Goal: Information Seeking & Learning: Learn about a topic

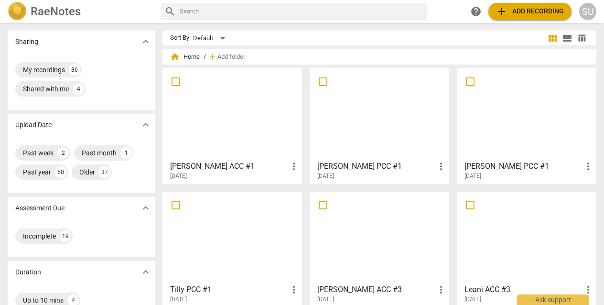
click at [351, 155] on div at bounding box center [379, 114] width 133 height 85
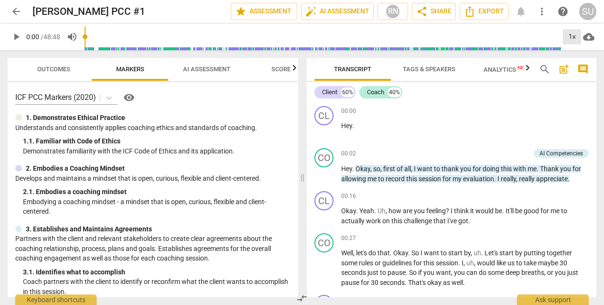
drag, startPoint x: 496, startPoint y: 2, endPoint x: 572, endPoint y: 37, distance: 84.2
click at [572, 37] on div "1x" at bounding box center [572, 36] width 18 height 15
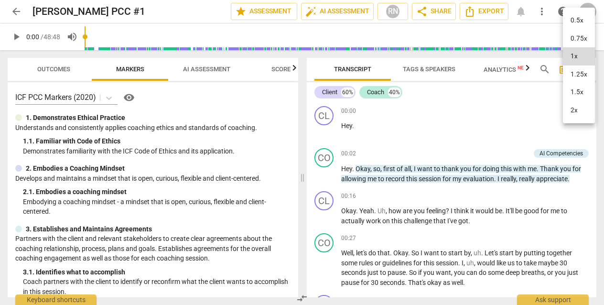
click at [574, 110] on li "2x" at bounding box center [579, 110] width 32 height 18
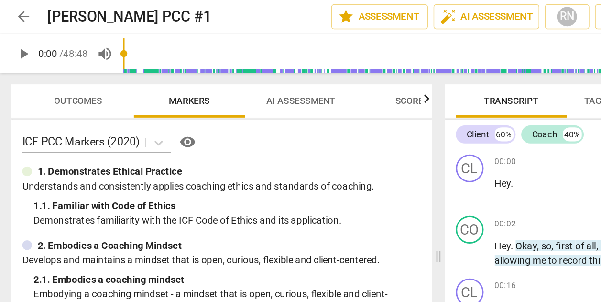
click at [17, 36] on span "play_arrow" at bounding box center [16, 36] width 11 height 11
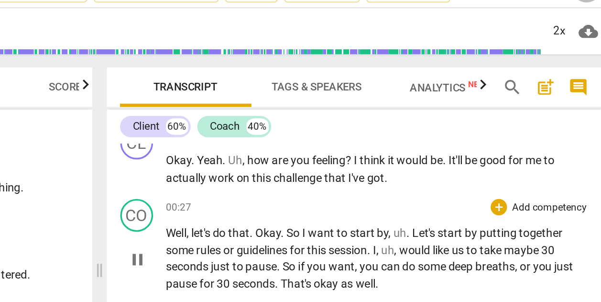
scroll to position [108, 0]
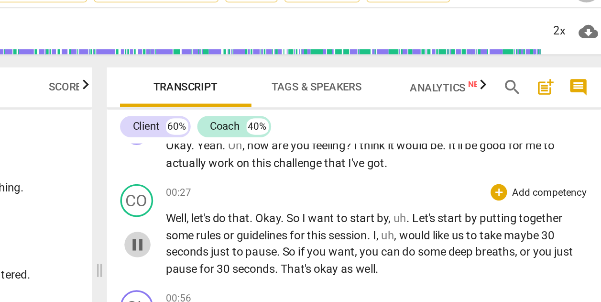
click at [317, 155] on span "pause" at bounding box center [322, 160] width 11 height 11
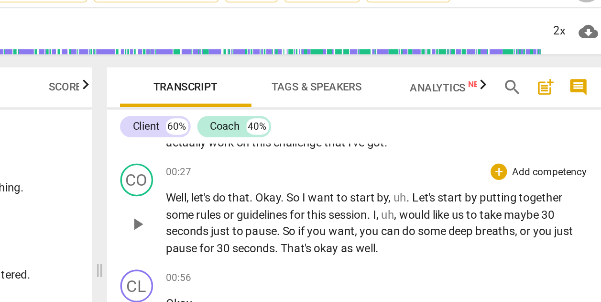
scroll to position [120, 0]
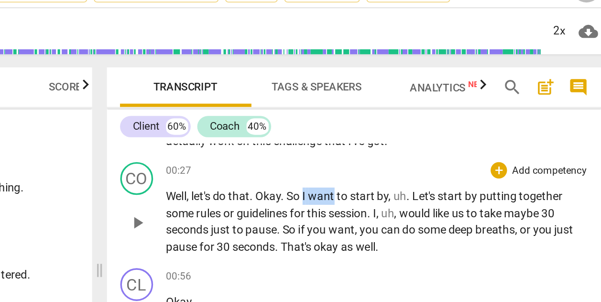
drag, startPoint x: 178, startPoint y: 113, endPoint x: 195, endPoint y: 113, distance: 17.7
click at [340, 128] on p "Well , let's do that . Okay . So I want to start by , uh . Let's start by putti…" at bounding box center [463, 147] width 246 height 39
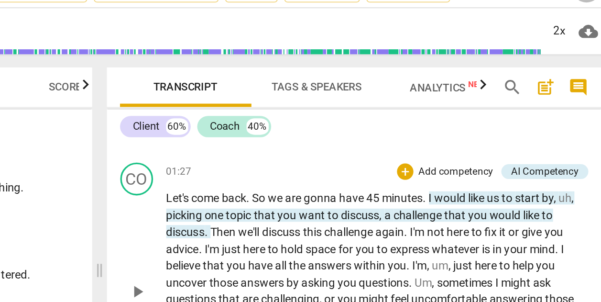
scroll to position [310, 0]
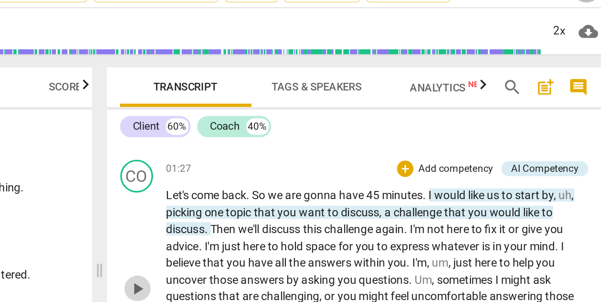
click at [317, 181] on span "play_arrow" at bounding box center [322, 186] width 11 height 11
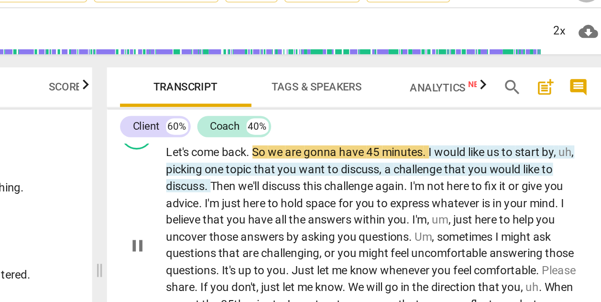
scroll to position [329, 0]
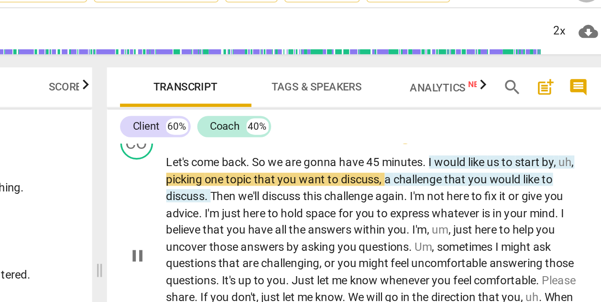
click at [317, 162] on span "pause" at bounding box center [322, 167] width 11 height 11
click at [317, 162] on span "play_arrow" at bounding box center [322, 167] width 11 height 11
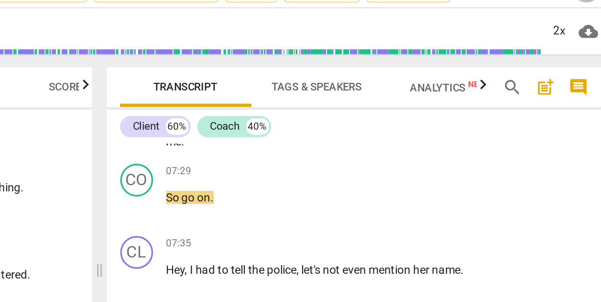
scroll to position [1586, 0]
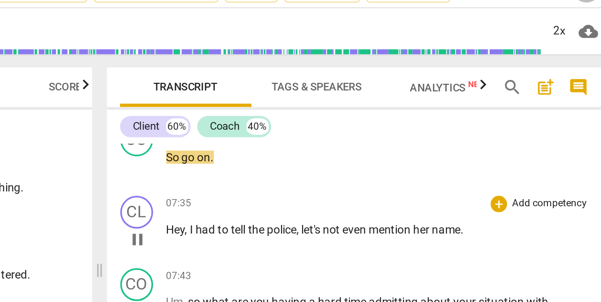
click at [317, 152] on span "pause" at bounding box center [322, 157] width 11 height 11
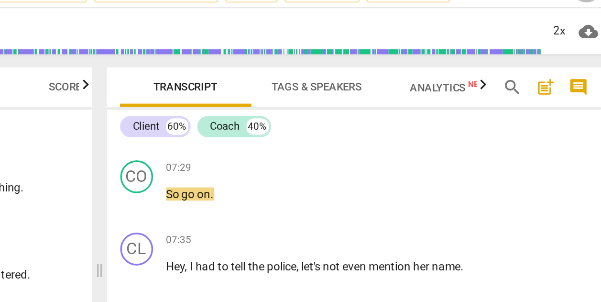
scroll to position [1562, 0]
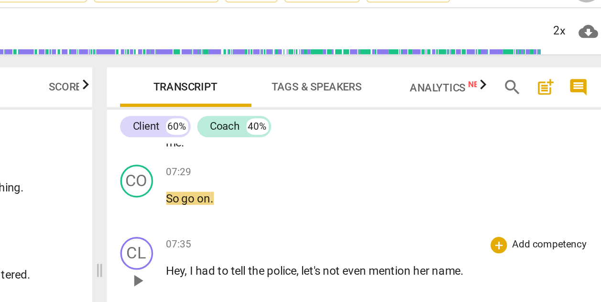
click at [317, 176] on span "play_arrow" at bounding box center [322, 181] width 11 height 11
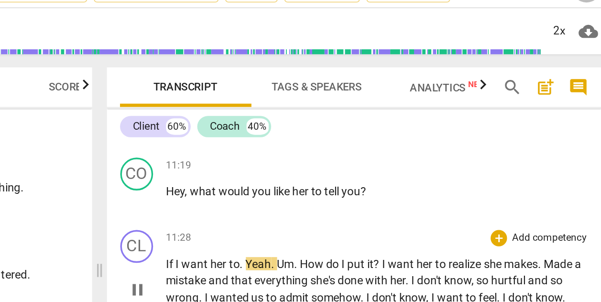
scroll to position [2169, 0]
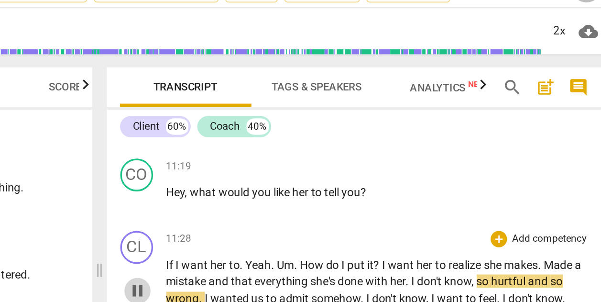
click at [317, 182] on span "pause" at bounding box center [322, 187] width 11 height 11
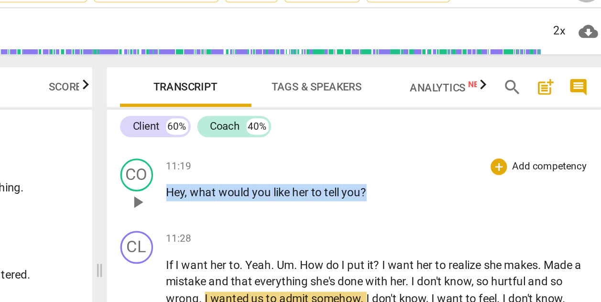
drag, startPoint x: 217, startPoint y: 95, endPoint x: 93, endPoint y: 96, distance: 124.7
click at [305, 107] on div "CO play_arrow pause 11:19 + Add competency keyboard_arrow_right Hey , what woul…" at bounding box center [449, 128] width 288 height 42
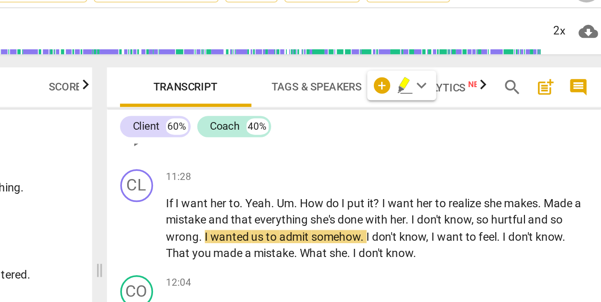
scroll to position [2208, 0]
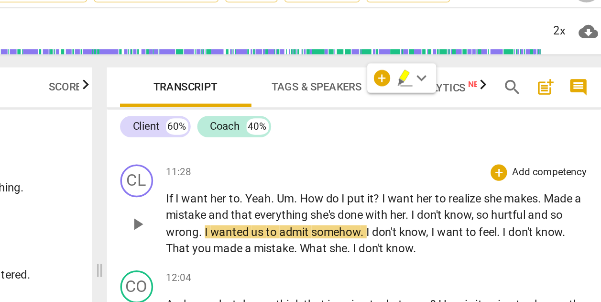
click at [317, 143] on span "play_arrow" at bounding box center [322, 148] width 11 height 11
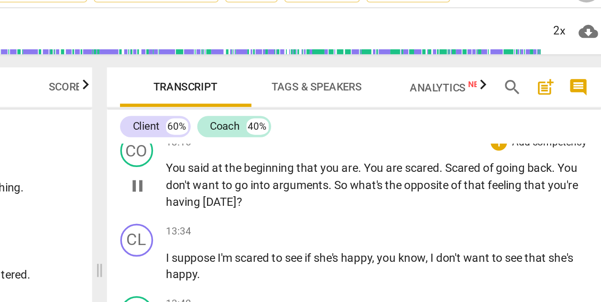
scroll to position [2551, 0]
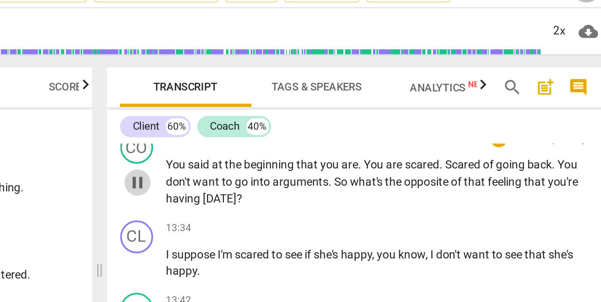
click at [317, 119] on span "pause" at bounding box center [322, 124] width 11 height 11
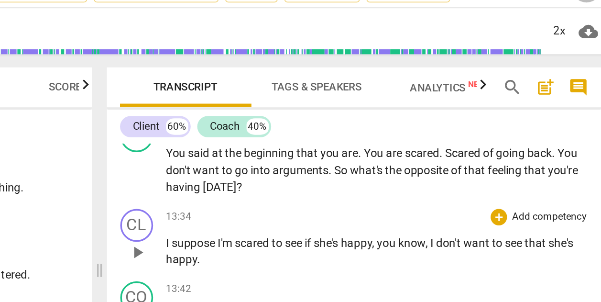
scroll to position [2559, 0]
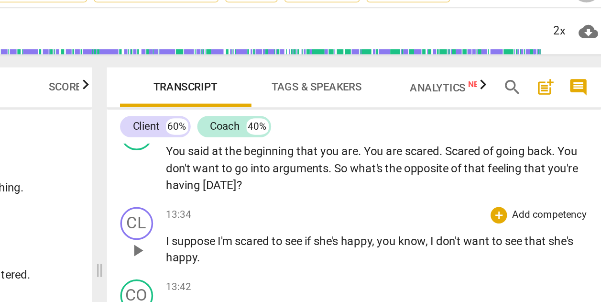
click at [317, 159] on span "play_arrow" at bounding box center [322, 164] width 11 height 11
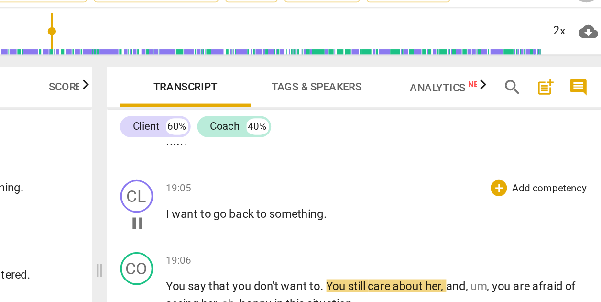
scroll to position [3622, 0]
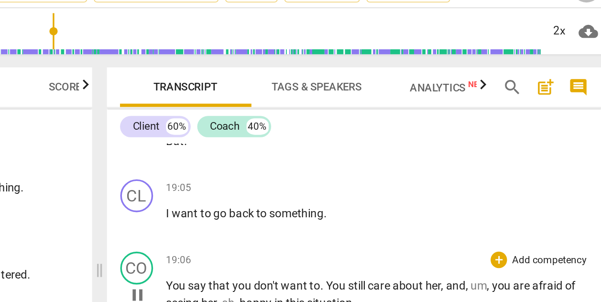
click at [317, 184] on span "pause" at bounding box center [322, 189] width 11 height 11
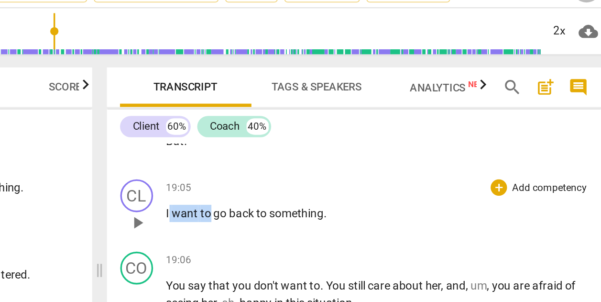
drag, startPoint x: 96, startPoint y: 98, endPoint x: 121, endPoint y: 100, distance: 25.9
click at [305, 119] on div "CL play_arrow pause 19:05 + Add competency keyboard_arrow_right I want to go ba…" at bounding box center [449, 140] width 288 height 42
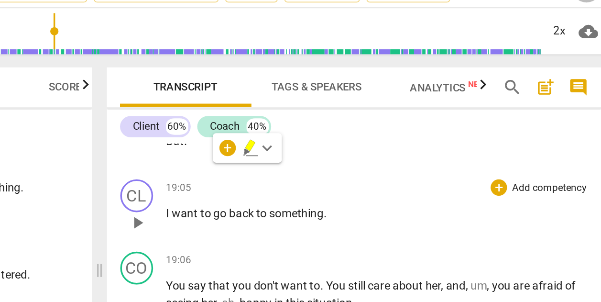
click at [377, 139] on span "back" at bounding box center [385, 143] width 16 height 8
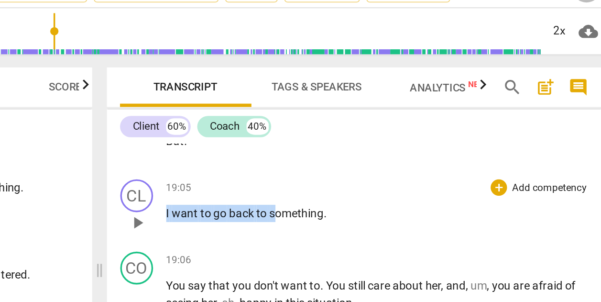
drag, startPoint x: 160, startPoint y: 99, endPoint x: 94, endPoint y: 98, distance: 65.9
click at [305, 119] on div "CL play_arrow pause 19:05 + Add competency keyboard_arrow_right I want to go ba…" at bounding box center [449, 140] width 288 height 42
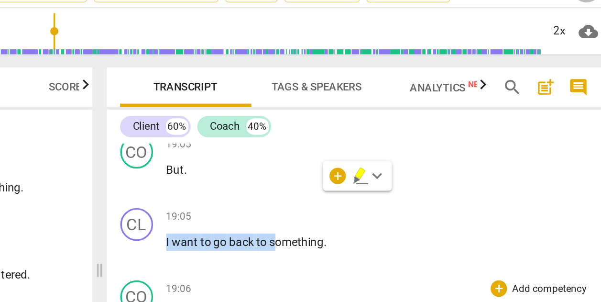
scroll to position [3606, 0]
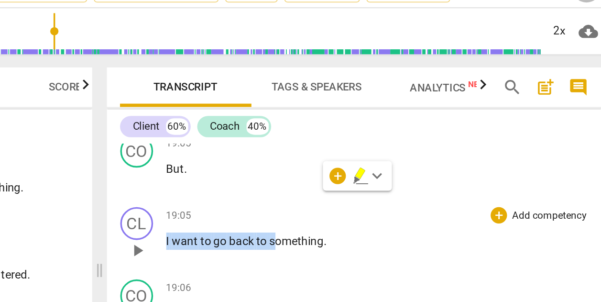
click at [317, 159] on span "play_arrow" at bounding box center [322, 164] width 11 height 11
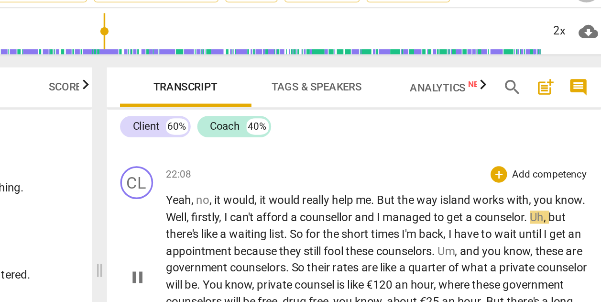
scroll to position [4432, 0]
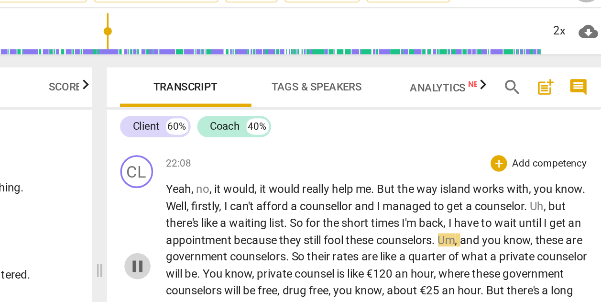
click at [317, 168] on span "pause" at bounding box center [322, 173] width 11 height 11
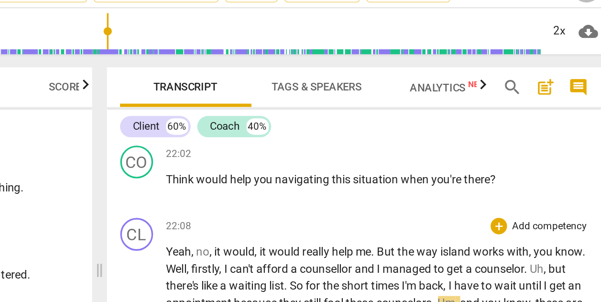
scroll to position [4412, 0]
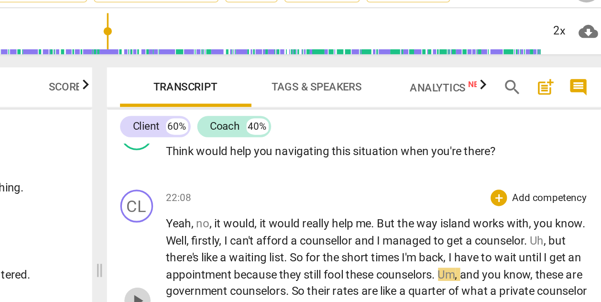
click at [317, 188] on span "play_arrow" at bounding box center [322, 193] width 11 height 11
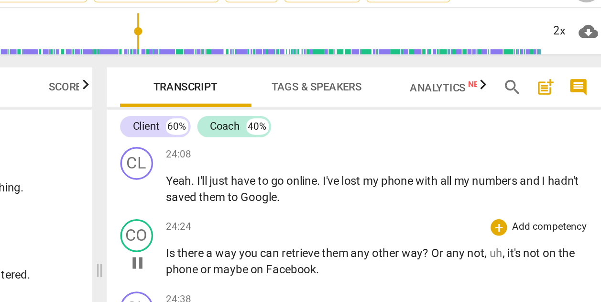
scroll to position [4787, 0]
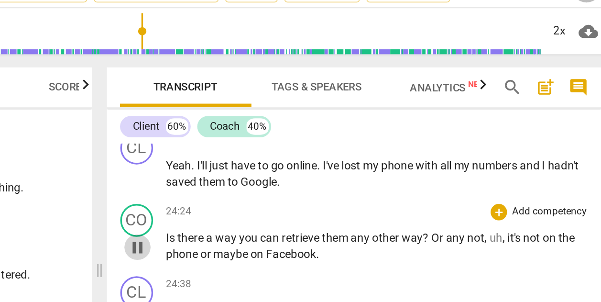
click at [317, 157] on span "pause" at bounding box center [322, 162] width 11 height 11
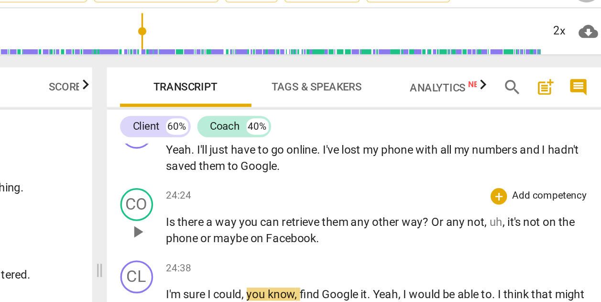
scroll to position [4798, 0]
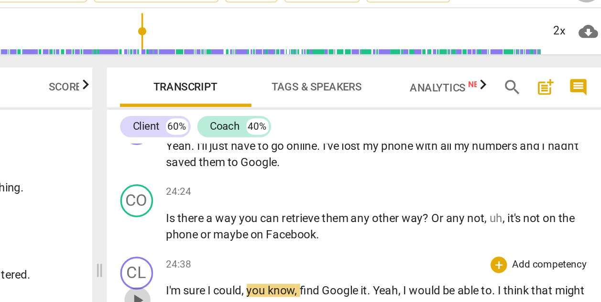
click at [317, 187] on span "play_arrow" at bounding box center [322, 192] width 11 height 11
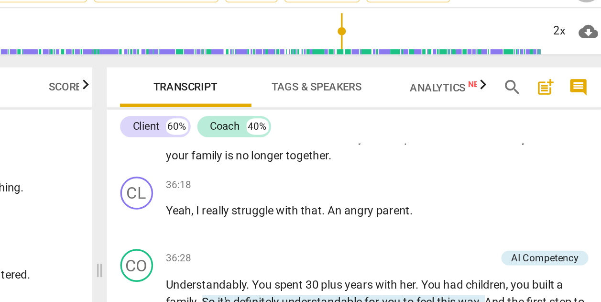
scroll to position [7379, 0]
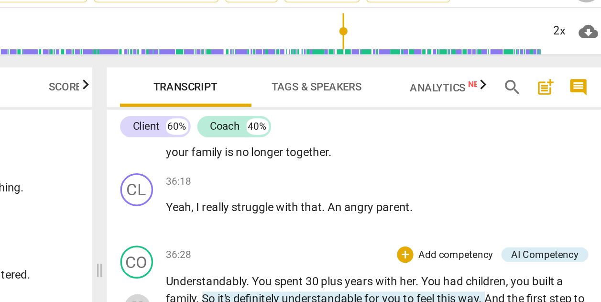
click at [317, 192] on span "pause" at bounding box center [322, 197] width 11 height 11
drag, startPoint x: 139, startPoint y: 120, endPoint x: 208, endPoint y: 119, distance: 69.3
click at [340, 177] on p "Understandably . You spent 30 plus years with her . You had children , you buil…" at bounding box center [463, 196] width 246 height 39
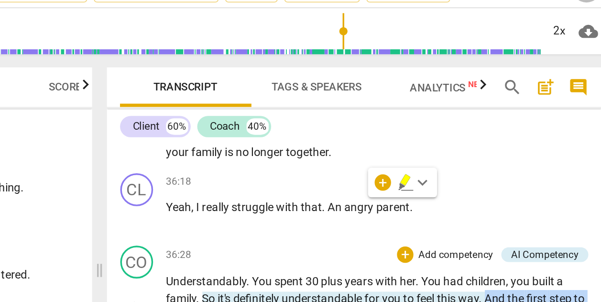
drag, startPoint x: 285, startPoint y: 109, endPoint x: 309, endPoint y: 117, distance: 25.7
click at [340, 177] on p "Understandably . You spent 30 plus years with her . You had children , you buil…" at bounding box center [463, 196] width 246 height 39
drag, startPoint x: 285, startPoint y: 109, endPoint x: 309, endPoint y: 119, distance: 25.9
click at [340, 177] on p "Understandably . You spent 30 plus years with her . You had children , you buil…" at bounding box center [463, 196] width 246 height 39
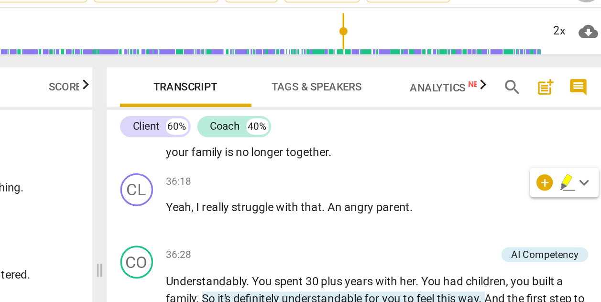
click at [340, 224] on div "36:58 + Add competency keyboard_arrow_right" at bounding box center [463, 229] width 246 height 10
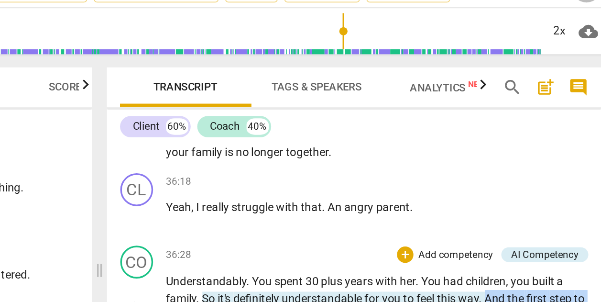
drag, startPoint x: 285, startPoint y: 108, endPoint x: 335, endPoint y: 133, distance: 54.9
click at [335, 158] on div "CO play_arrow pause 36:28 + Add competency AI Competency keyboard_arrow_right U…" at bounding box center [449, 189] width 288 height 63
click at [345, 158] on div "CO play_arrow pause 36:28 + Add competency AI Competency keyboard_arrow_right U…" at bounding box center [449, 189] width 288 height 63
drag, startPoint x: 286, startPoint y: 110, endPoint x: 335, endPoint y: 126, distance: 51.2
click at [340, 177] on p "Understandably . You spent 30 plus years with her . You had children , you buil…" at bounding box center [463, 196] width 246 height 39
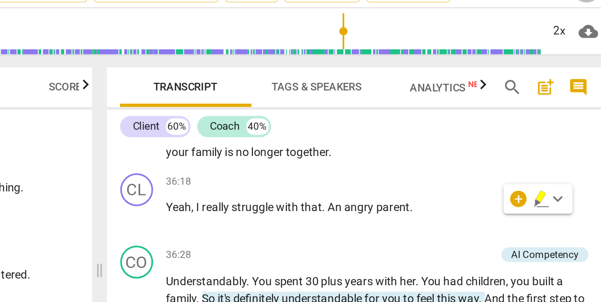
click at [340, 224] on div "36:58 + Add competency keyboard_arrow_right" at bounding box center [463, 229] width 246 height 10
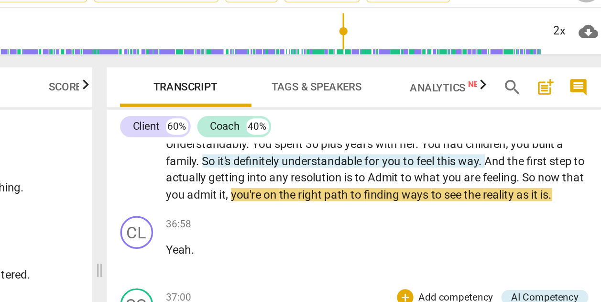
scroll to position [7462, 0]
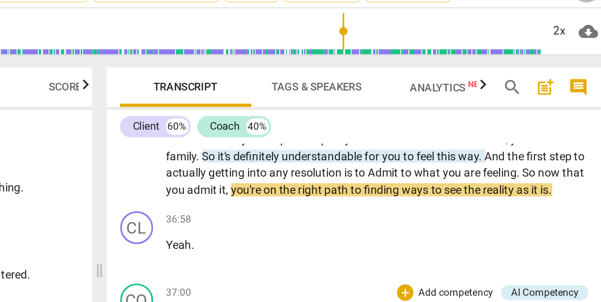
click at [317, 208] on span "play_arrow" at bounding box center [322, 213] width 11 height 11
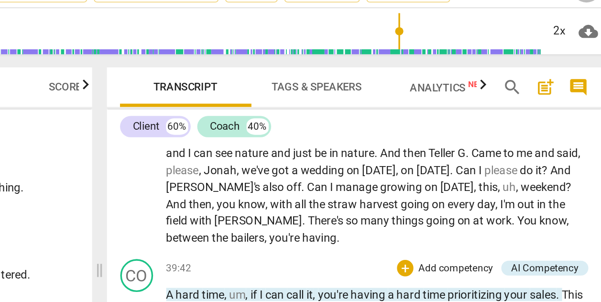
scroll to position [8034, 0]
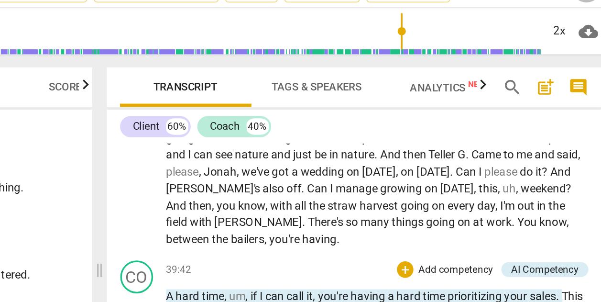
click at [317, 205] on span "pause" at bounding box center [322, 210] width 11 height 11
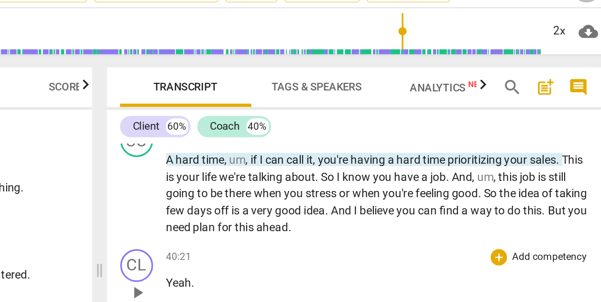
scroll to position [8114, 0]
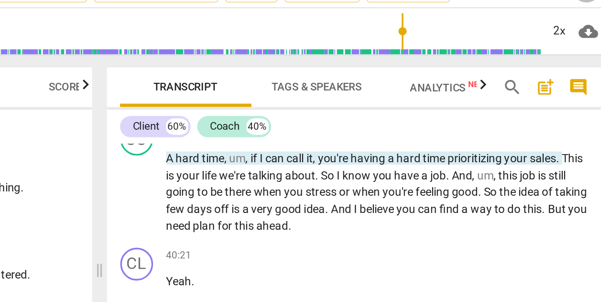
click at [317, 224] on span "play_arrow" at bounding box center [322, 229] width 11 height 11
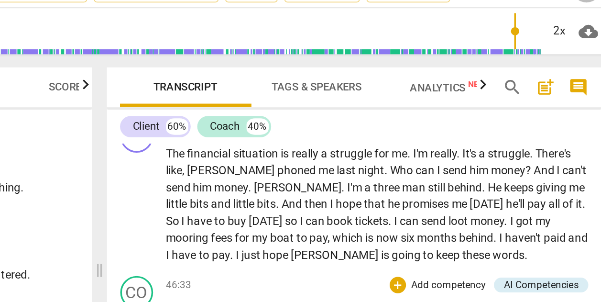
scroll to position [9609, 0]
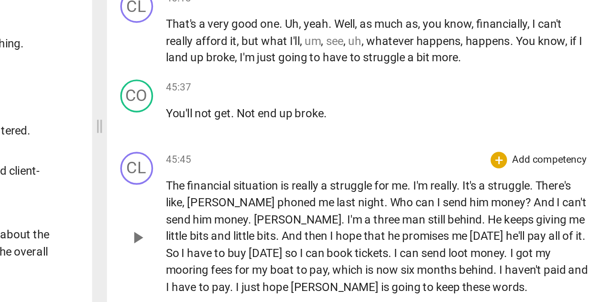
scroll to position [9407, 0]
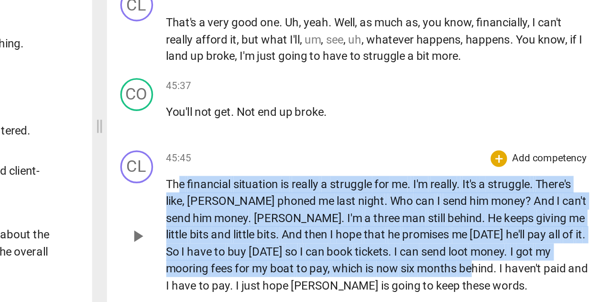
drag, startPoint x: 104, startPoint y: 37, endPoint x: 249, endPoint y: 77, distance: 150.3
click at [340, 205] on p "The financial situation is really a struggle for me . I'm really . It's a strug…" at bounding box center [463, 239] width 246 height 69
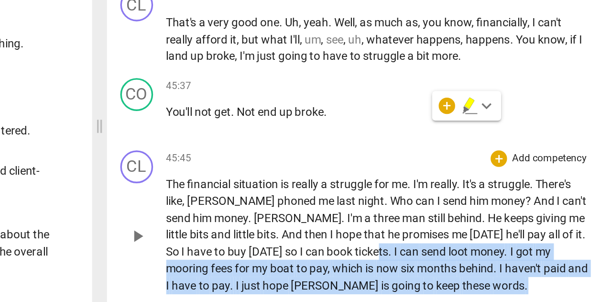
drag, startPoint x: 270, startPoint y: 94, endPoint x: 197, endPoint y: 78, distance: 74.4
click at [340, 205] on p "The financial situation is really a struggle for me . I'm really . It's a strug…" at bounding box center [463, 239] width 246 height 69
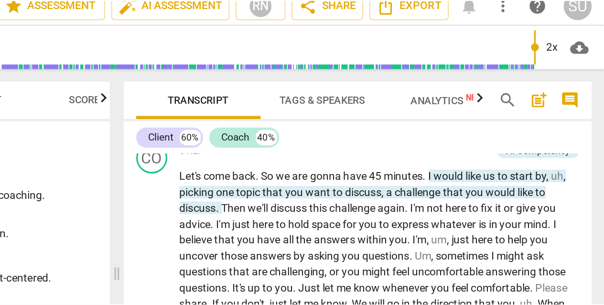
scroll to position [354, 0]
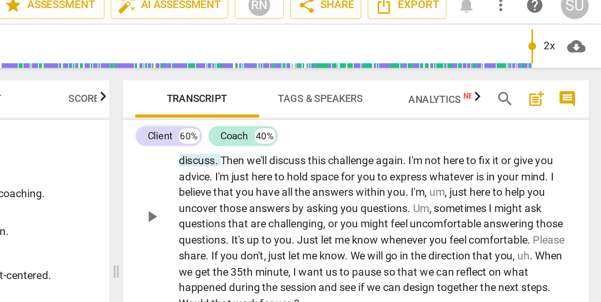
type input "2928"
